Goal: Task Accomplishment & Management: Use online tool/utility

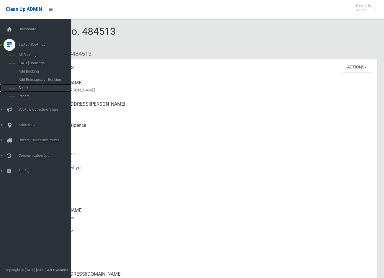
click at [22, 87] on span "Search" at bounding box center [44, 88] width 54 height 4
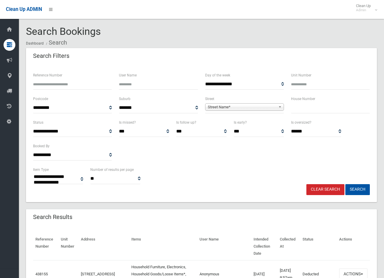
select select
click at [308, 106] on input "text" at bounding box center [330, 107] width 79 height 11
type input "****"
click at [252, 109] on span "Street Name*" at bounding box center [242, 107] width 68 height 7
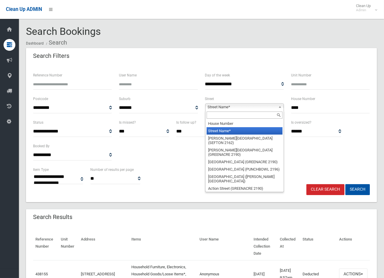
click at [236, 117] on input "text" at bounding box center [245, 115] width 76 height 7
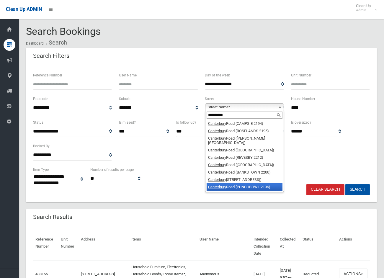
type input "**********"
click at [240, 188] on li "Canterbury Road (PUNCHBOWL 2196)" at bounding box center [245, 186] width 76 height 7
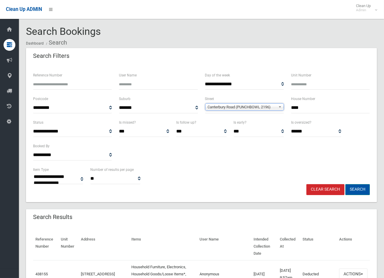
click at [354, 188] on button "Search" at bounding box center [358, 189] width 25 height 11
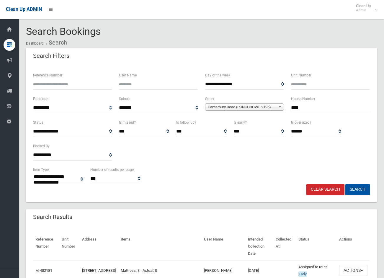
select select
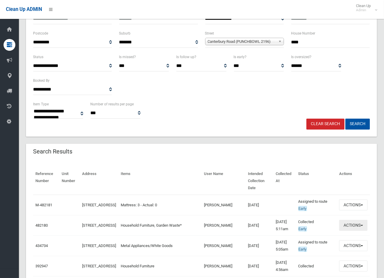
click at [354, 228] on button "Actions" at bounding box center [353, 225] width 28 height 11
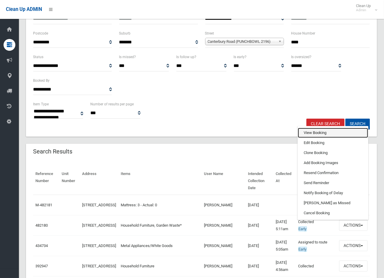
click at [312, 135] on link "View Booking" at bounding box center [333, 133] width 70 height 10
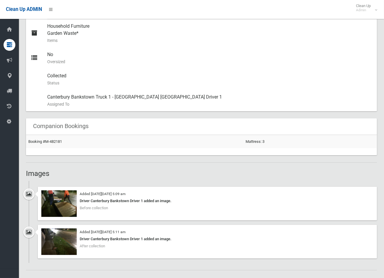
scroll to position [328, 0]
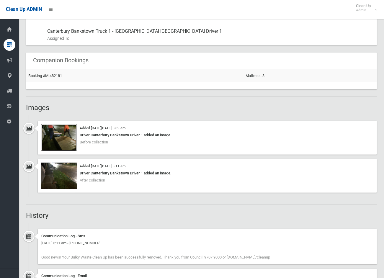
click at [59, 136] on img at bounding box center [58, 138] width 35 height 27
click at [59, 176] on img at bounding box center [58, 176] width 35 height 27
